Goal: Check status: Check status

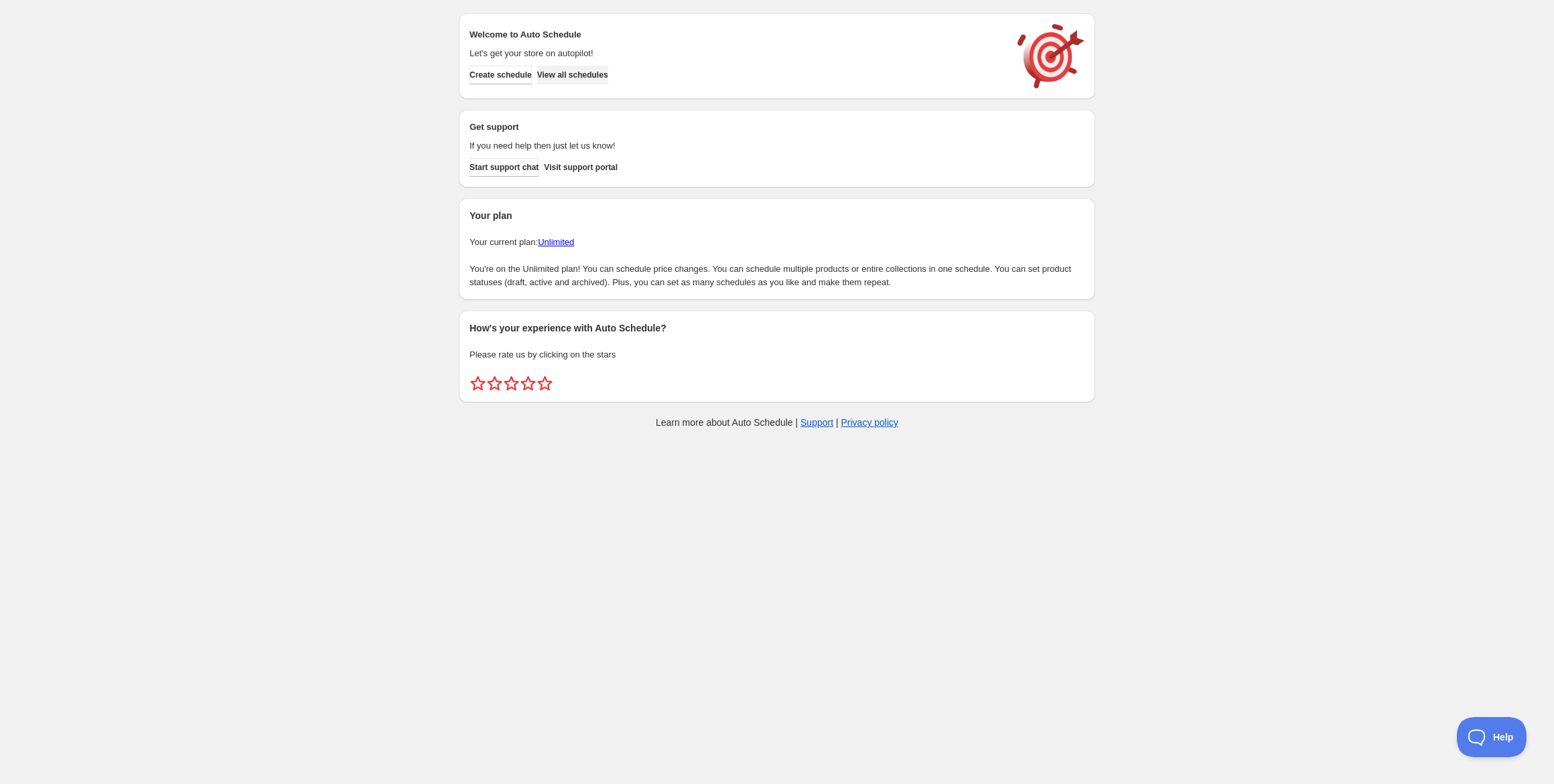
click at [600, 73] on span "View all schedules" at bounding box center [572, 75] width 71 height 11
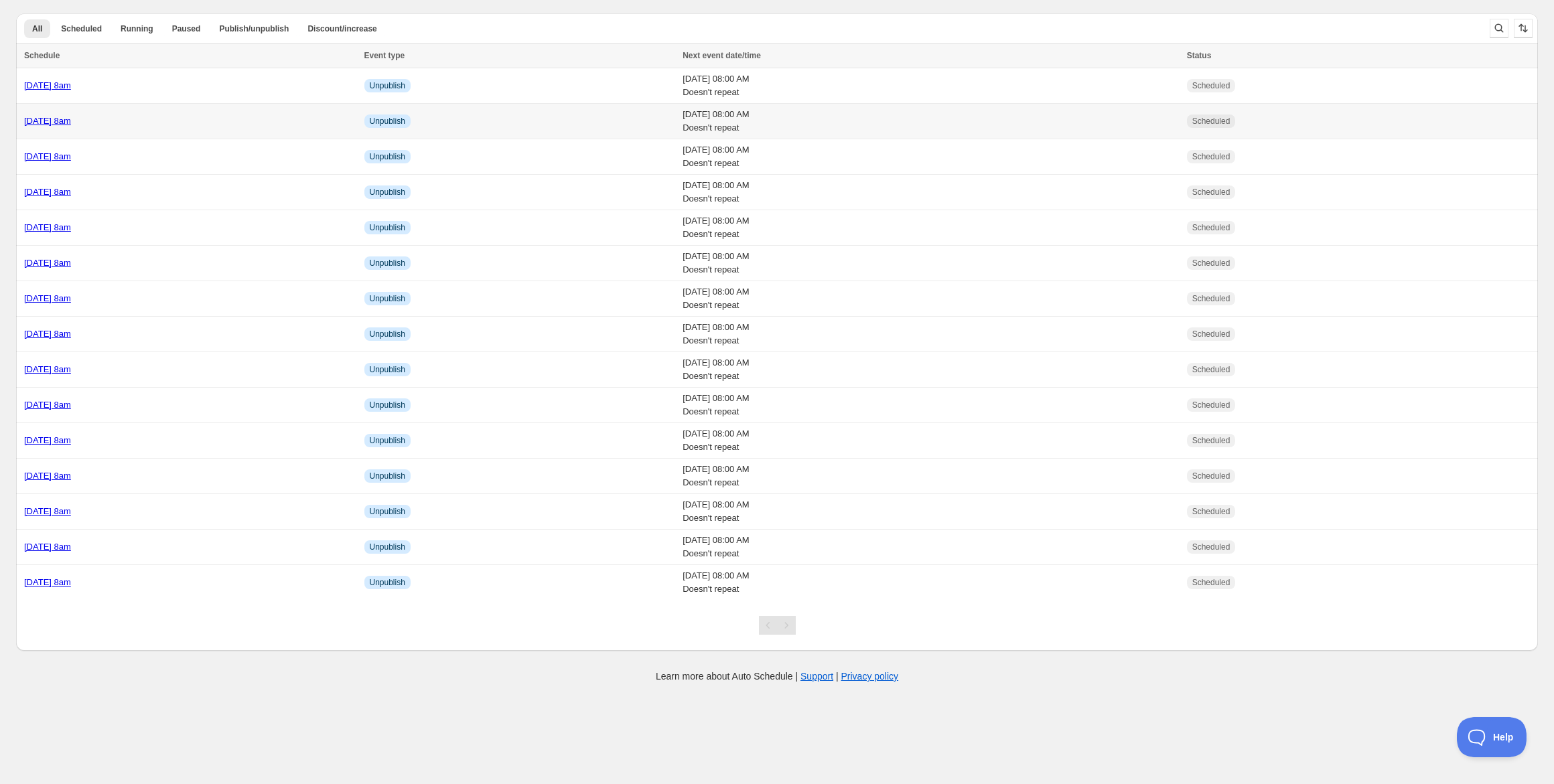
click at [71, 123] on link "[DATE] 8am" at bounding box center [48, 121] width 47 height 10
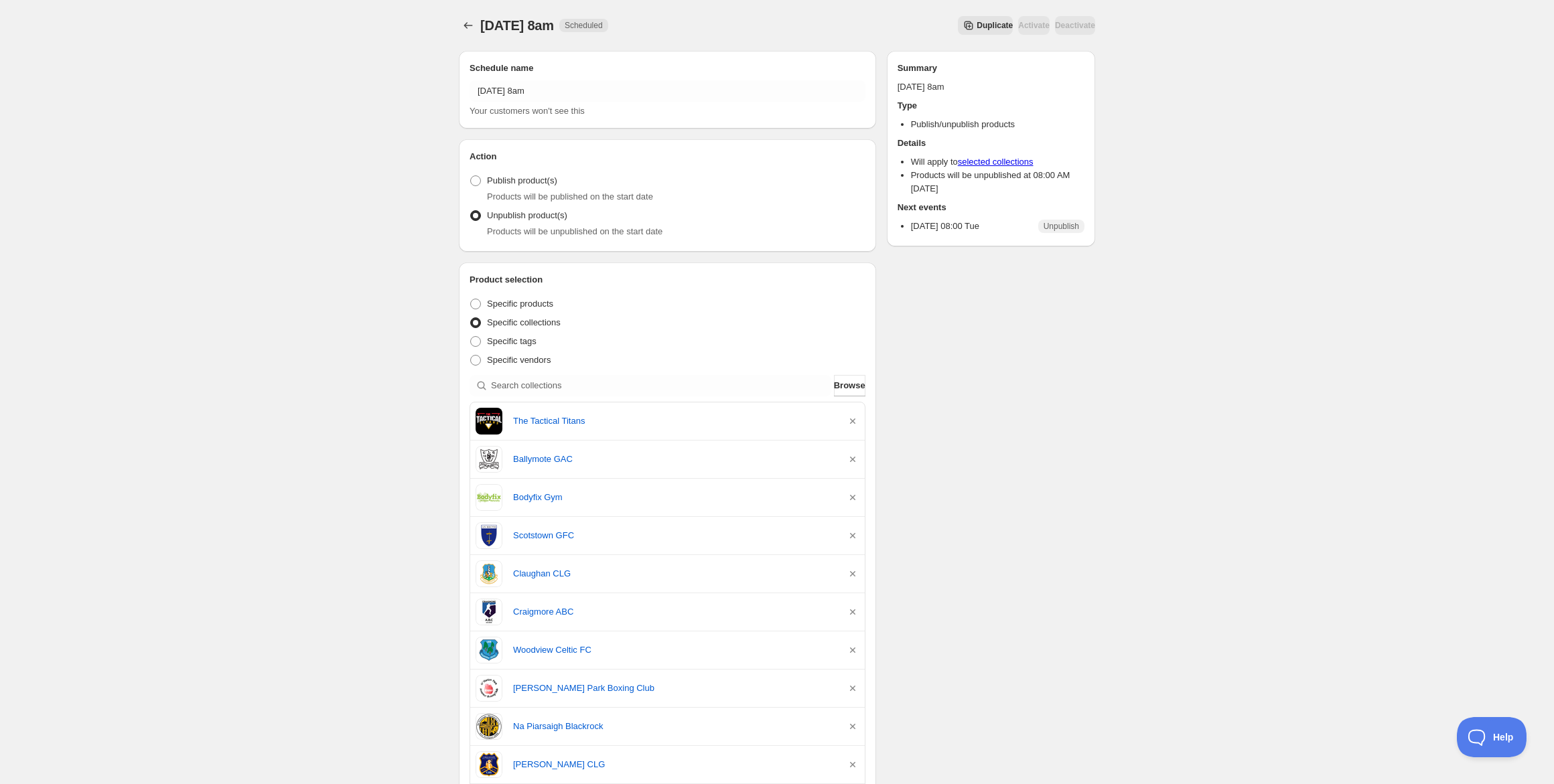
click at [480, 30] on span "[DATE] 8am" at bounding box center [517, 25] width 74 height 14
click at [469, 27] on icon "Schedules" at bounding box center [468, 25] width 13 height 13
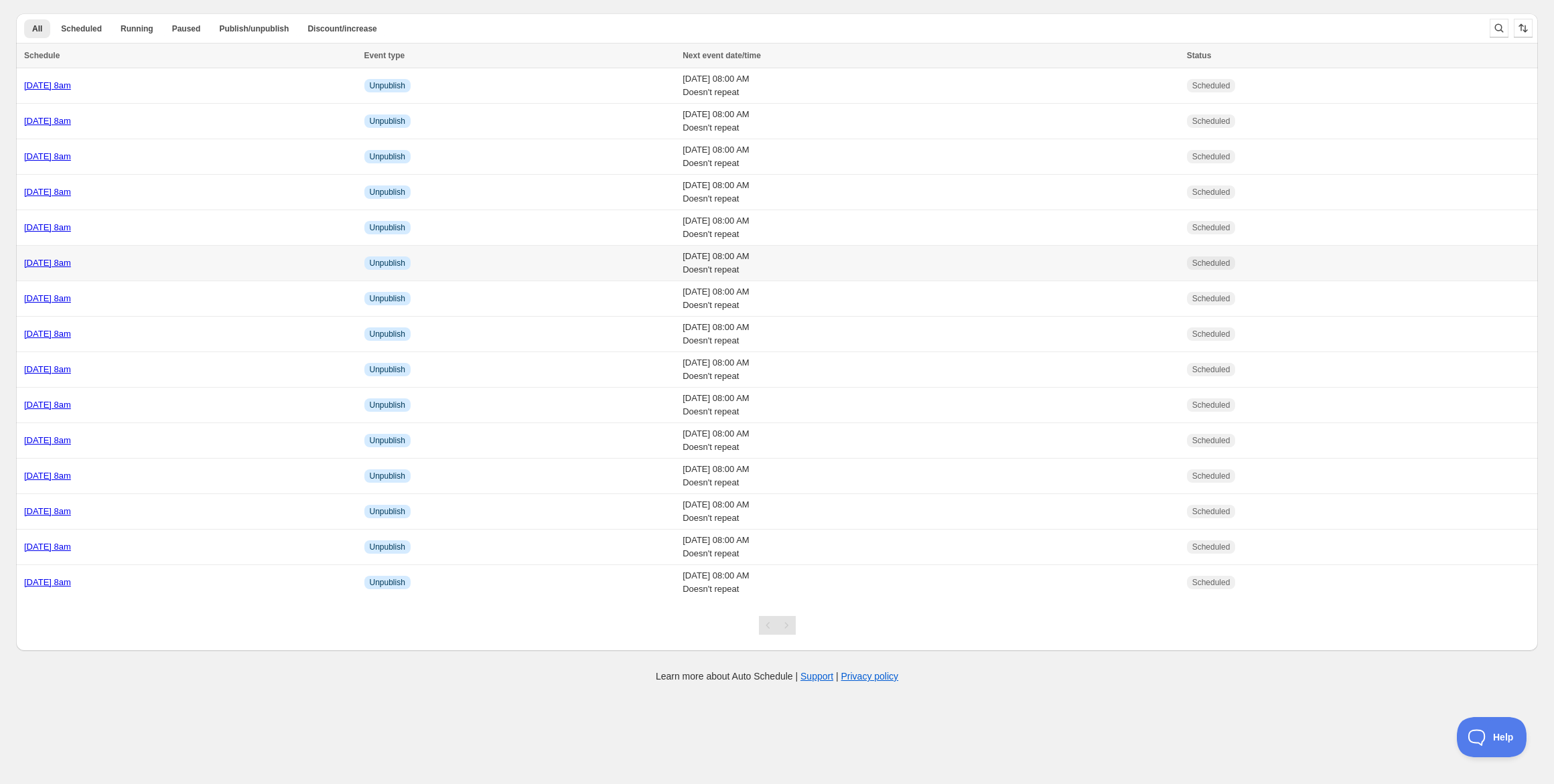
click at [71, 259] on link "[DATE] 8am" at bounding box center [48, 263] width 47 height 10
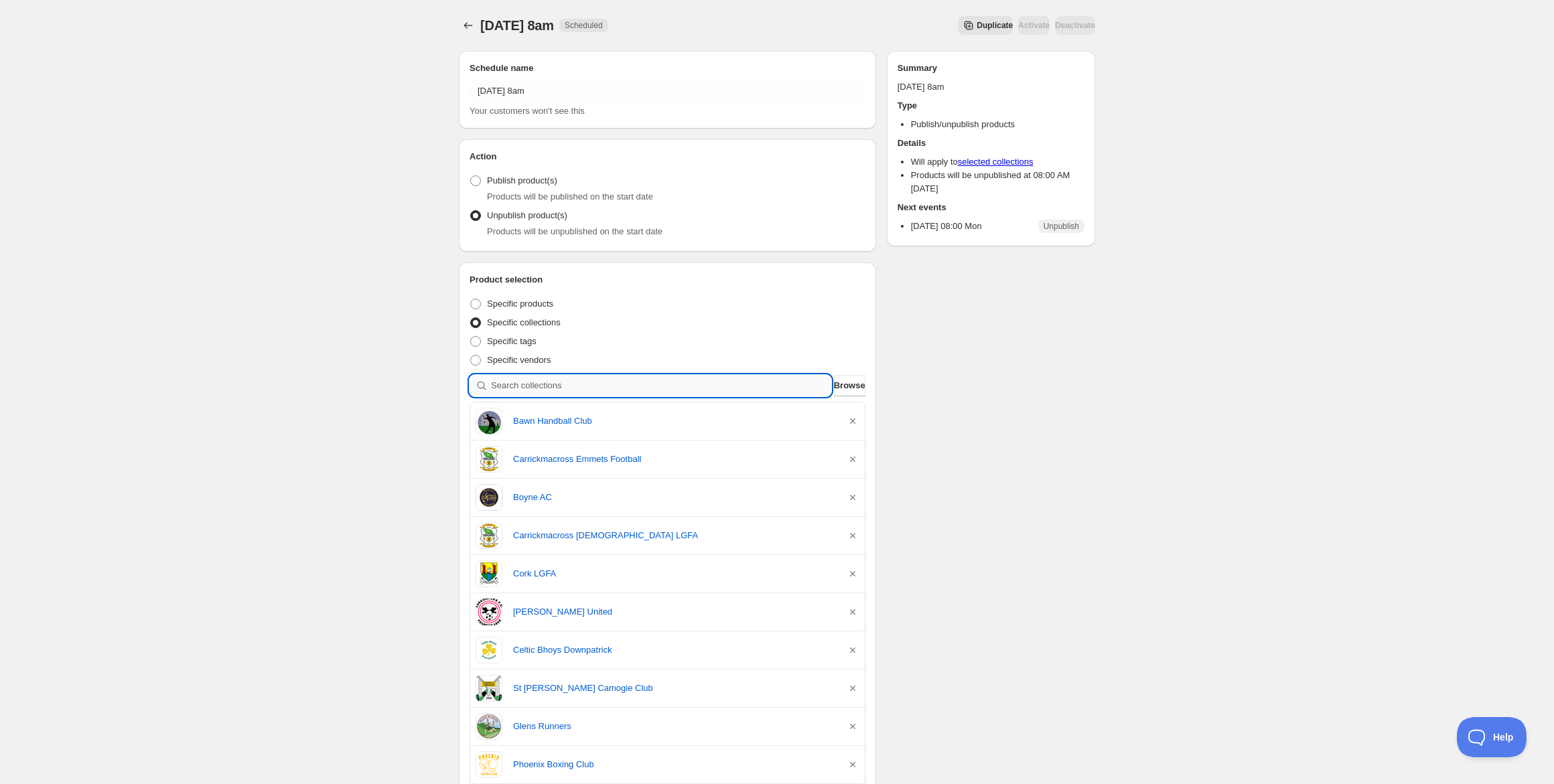
click at [732, 390] on input "search" at bounding box center [661, 385] width 340 height 21
paste input "St Marys PS Newcastle Students"
type input "St Marys PS Newcastle Students"
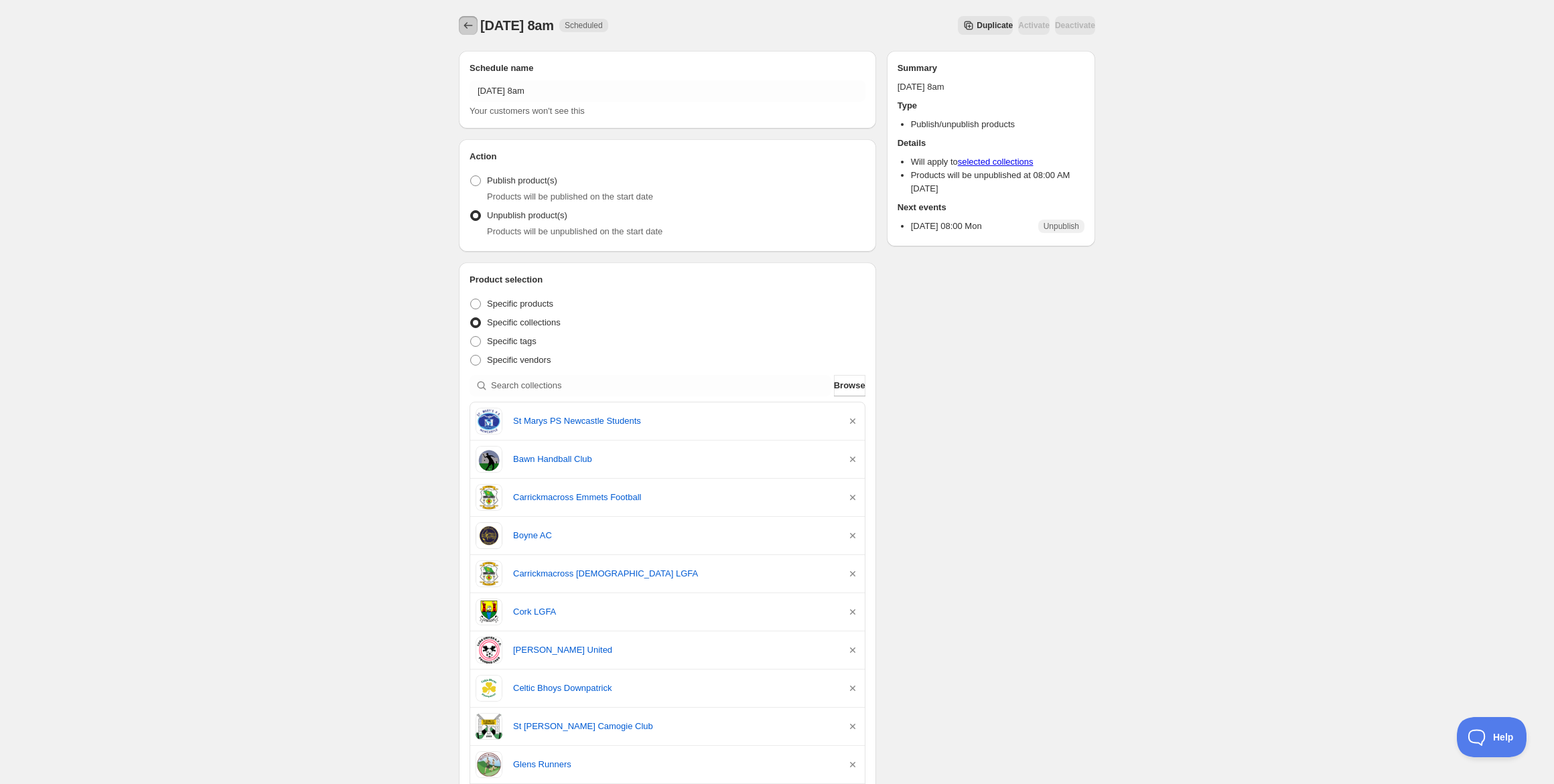
click at [465, 28] on icon "Schedules" at bounding box center [468, 25] width 13 height 13
